Goal: Information Seeking & Learning: Learn about a topic

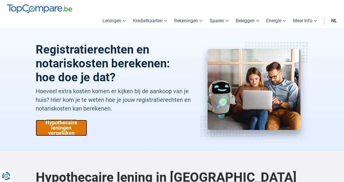
click at [36, 120] on link "Hypothecaire leningen vergelijken" at bounding box center [61, 128] width 51 height 16
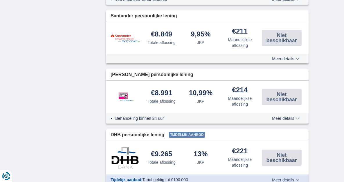
scroll to position [667, 0]
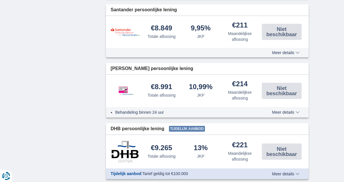
click at [299, 172] on span "Meer details" at bounding box center [285, 174] width 27 height 4
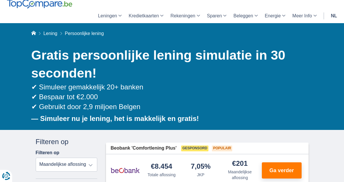
scroll to position [58, 0]
